Goal: Contribute content: Add original content to the website for others to see

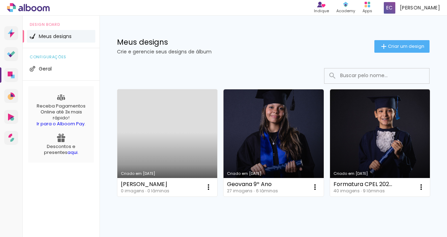
click at [395, 39] on div "Meus designs Crie e gerencie seus designs de álbum Criar um design" at bounding box center [274, 38] width 348 height 45
click at [189, 142] on link "Criado em [DATE]" at bounding box center [167, 142] width 100 height 107
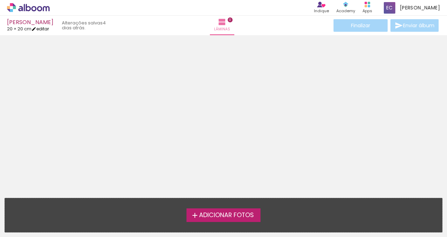
click at [45, 28] on link "editar" at bounding box center [39, 29] width 17 height 6
type input "20,4"
type input "40,8"
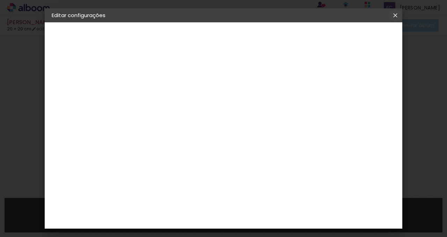
click at [397, 16] on iron-icon at bounding box center [395, 15] width 8 height 7
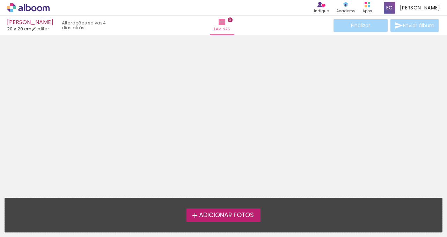
click at [240, 212] on span "Adicionar Fotos" at bounding box center [226, 215] width 55 height 6
click at [0, 0] on input "file" at bounding box center [0, 0] width 0 height 0
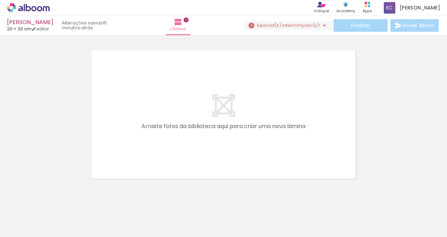
click at [32, 227] on span "Adicionar Fotos" at bounding box center [24, 228] width 21 height 8
click at [0, 0] on input "file" at bounding box center [0, 0] width 0 height 0
